Goal: Task Accomplishment & Management: Manage account settings

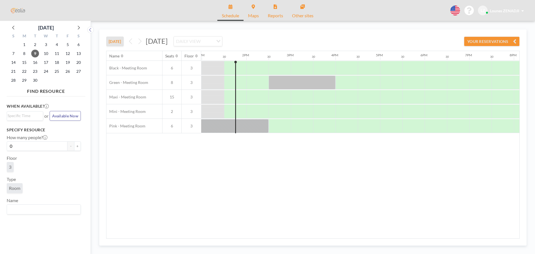
scroll to position [0, 579]
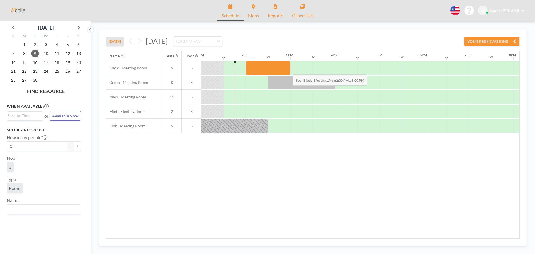
drag, startPoint x: 262, startPoint y: 70, endPoint x: 288, endPoint y: 70, distance: 25.9
click at [288, 70] on div at bounding box center [268, 68] width 45 height 14
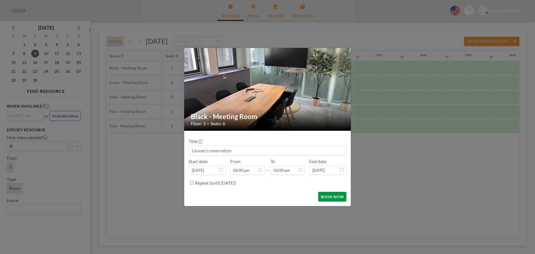
click at [337, 197] on button "BOOK NOW" at bounding box center [332, 197] width 28 height 10
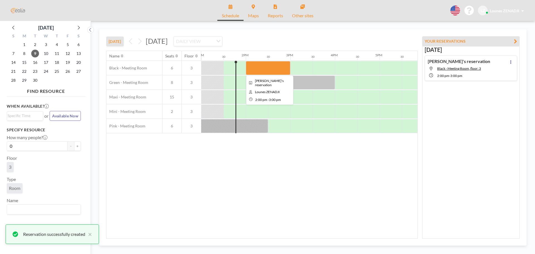
click at [250, 68] on div at bounding box center [268, 68] width 45 height 14
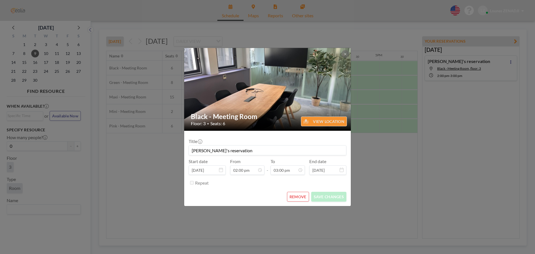
click at [154, 72] on div "Black - Meeting Room Floor: 3 • Seats: 6 VIEW LOCATION Title Lounes's reservati…" at bounding box center [267, 127] width 535 height 254
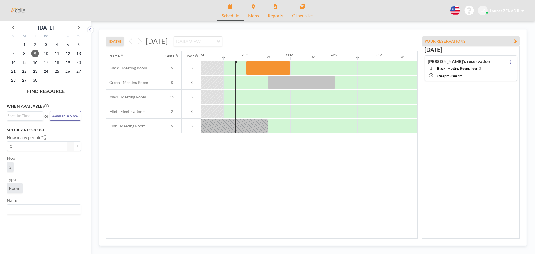
click at [218, 29] on div "[DATE] [DATE] DAILY VIEW Loading... Name Seats Floor 12AM 30 1AM 30 2AM 30 3AM …" at bounding box center [312, 137] width 427 height 216
click at [450, 11] on icon at bounding box center [455, 11] width 10 height 10
click at [241, 65] on div at bounding box center [267, 127] width 535 height 254
click at [243, 70] on div at bounding box center [241, 68] width 8 height 14
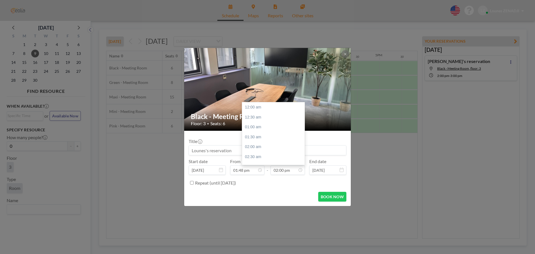
scroll to position [278, 0]
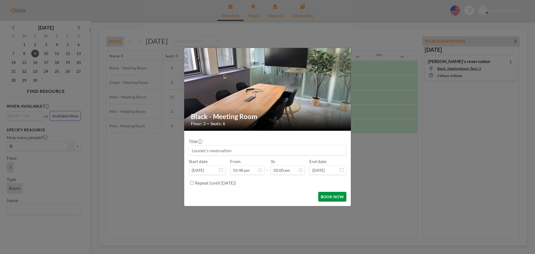
click at [328, 197] on button "BOOK NOW" at bounding box center [332, 197] width 28 height 10
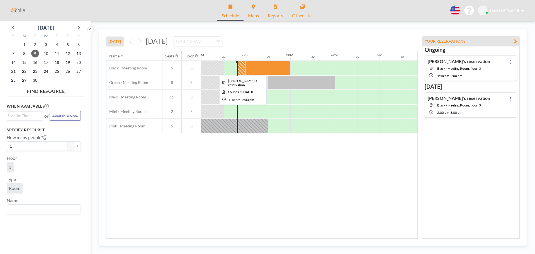
click at [243, 67] on div at bounding box center [241, 68] width 9 height 14
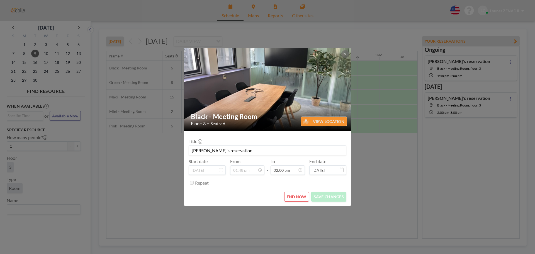
click at [369, 161] on div "Black - Meeting Room Floor: 3 • Seats: 6 VIEW LOCATION Title Lounes's reservati…" at bounding box center [267, 127] width 535 height 254
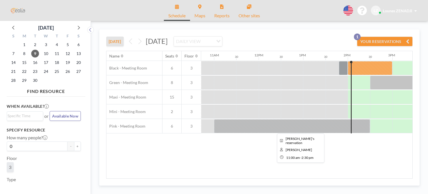
scroll to position [0, 477]
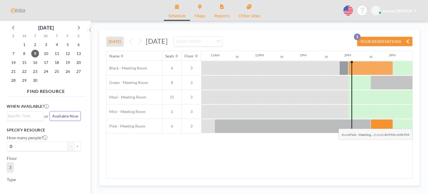
click at [382, 124] on div at bounding box center [381, 126] width 22 height 14
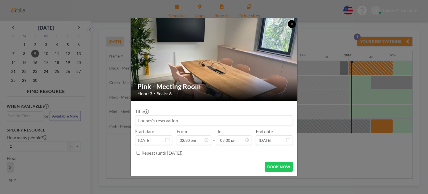
click at [291, 23] on icon at bounding box center [291, 23] width 3 height 3
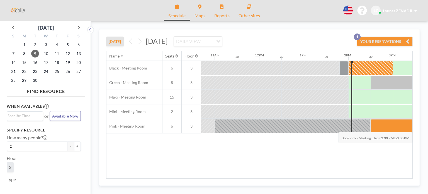
drag, startPoint x: 371, startPoint y: 125, endPoint x: 407, endPoint y: 127, distance: 36.3
click at [407, 127] on div at bounding box center [392, 126] width 45 height 14
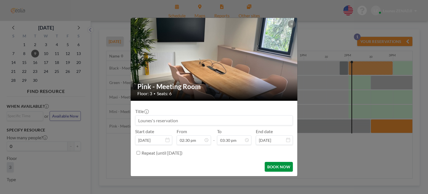
click at [279, 167] on button "BOOK NOW" at bounding box center [279, 167] width 28 height 10
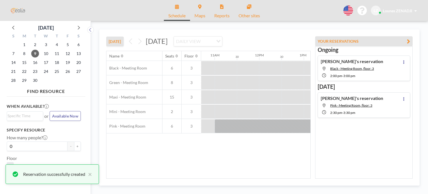
click at [291, 82] on div at bounding box center [292, 82] width 22 height 14
click at [403, 60] on button at bounding box center [403, 61] width 7 height 7
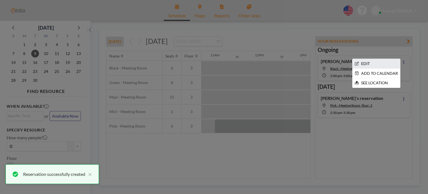
click at [364, 64] on li "EDIT" at bounding box center [376, 63] width 48 height 9
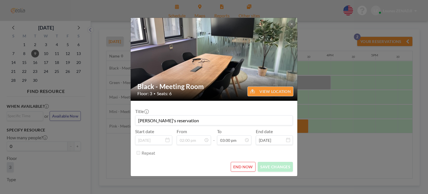
click at [245, 167] on button "END NOW" at bounding box center [243, 167] width 25 height 10
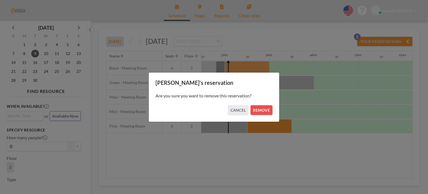
scroll to position [0, 602]
click at [257, 111] on button "REMOVE" at bounding box center [261, 110] width 22 height 10
